Goal: Use online tool/utility: Utilize a website feature to perform a specific function

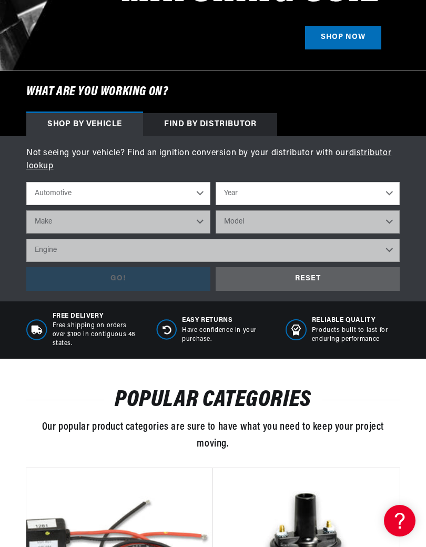
scroll to position [0, 663]
click at [388, 190] on select "Year [DATE] 2021 2020 2019 2018 2017 2016 2015 2014 2013 2012 2011 2010 2009 20…" at bounding box center [308, 193] width 184 height 23
select select "1969"
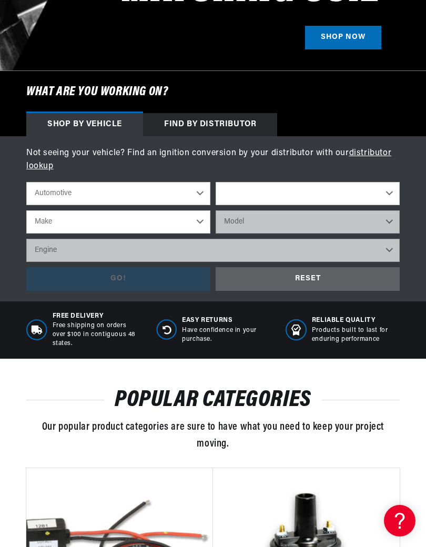
select select "1969"
click at [210, 221] on select "Make Alfa Romeo American Motors Aston [PERSON_NAME][GEOGRAPHIC_DATA] [PERSON_NA…" at bounding box center [118, 222] width 184 height 23
select select "Buick"
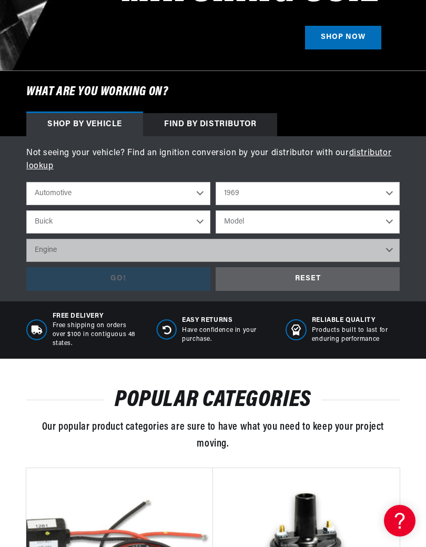
scroll to position [0, 663]
click at [394, 217] on select "Model Electra GS 350 GS 400 LeSabre [GEOGRAPHIC_DATA] Skylark Special Sportwago…" at bounding box center [308, 222] width 184 height 23
select select "Skylark"
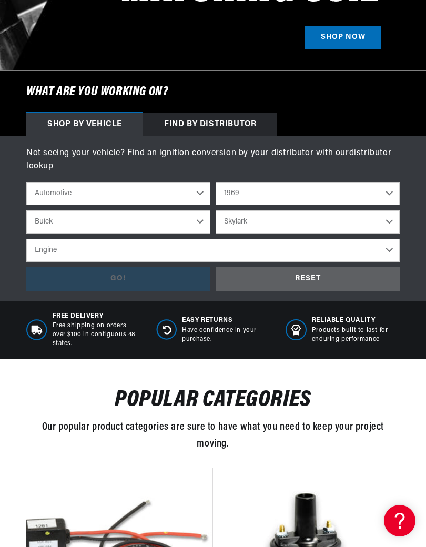
click at [391, 247] on select "Engine 250cid / 4.1L 350cid / 5.7L" at bounding box center [213, 250] width 374 height 23
select select "350cid-5.7L"
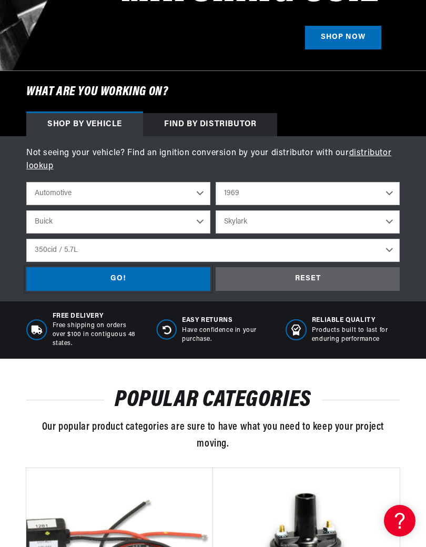
click at [105, 281] on div "GO!" at bounding box center [118, 279] width 184 height 24
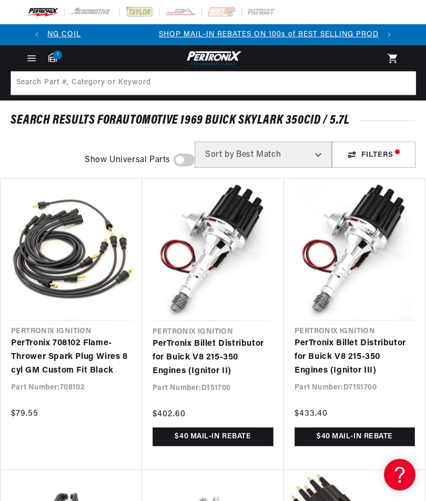
scroll to position [0, 332]
